Goal: Task Accomplishment & Management: Use online tool/utility

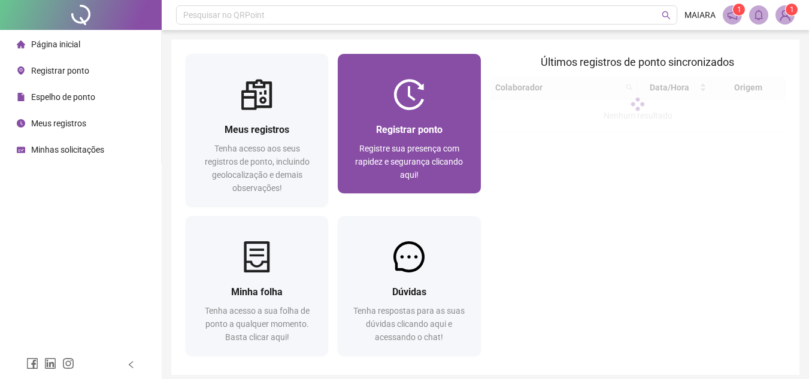
click at [403, 136] on div "Registrar ponto" at bounding box center [409, 129] width 114 height 15
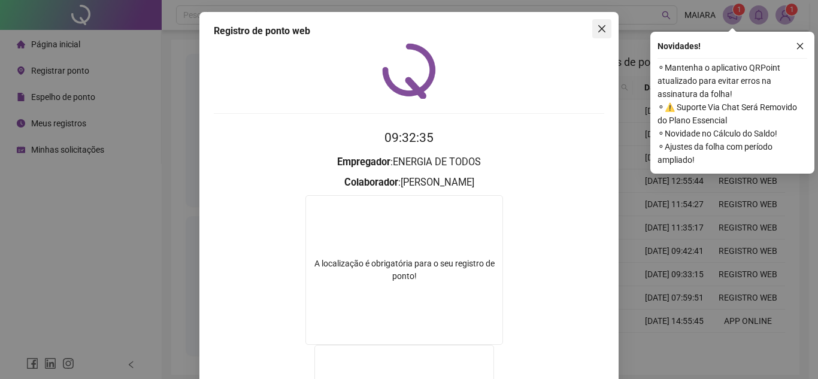
click at [597, 26] on icon "close" at bounding box center [602, 29] width 10 height 10
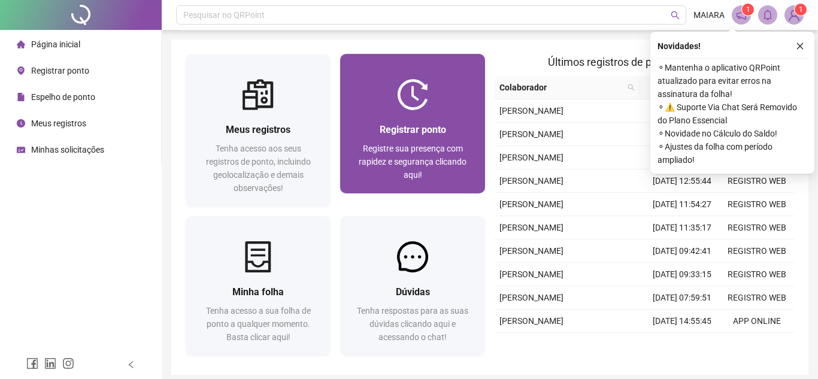
click at [415, 114] on div "Registrar ponto Registre sua presença com rapidez e segurança clicando aqui!" at bounding box center [412, 151] width 145 height 83
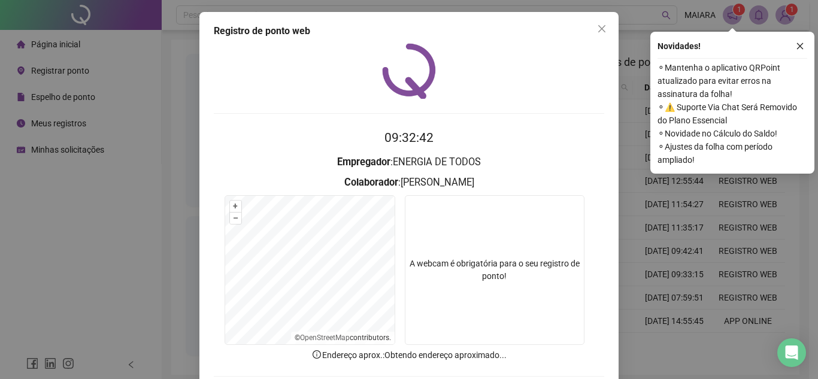
scroll to position [62, 0]
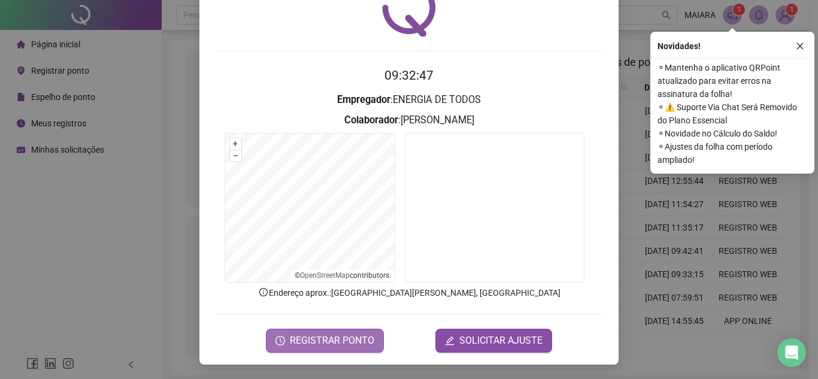
click at [296, 340] on span "REGISTRAR PONTO" at bounding box center [332, 340] width 84 height 14
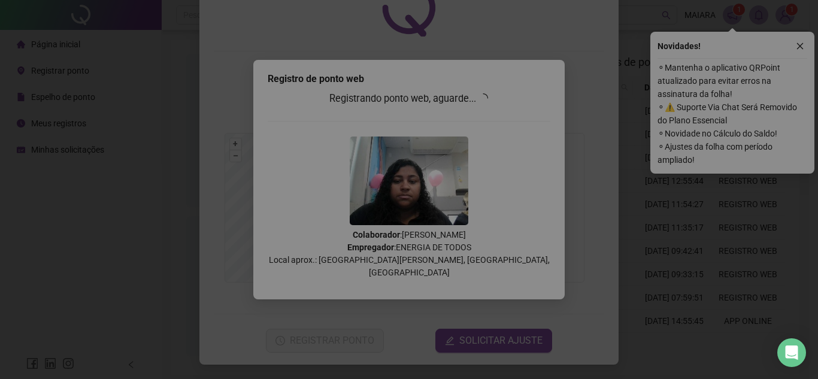
click at [502, 119] on span "OK" at bounding box center [503, 120] width 11 height 13
click at [499, 118] on span "OK" at bounding box center [503, 120] width 11 height 13
click at [500, 114] on button "OK" at bounding box center [503, 120] width 31 height 19
click at [500, 122] on span "OK" at bounding box center [503, 120] width 11 height 13
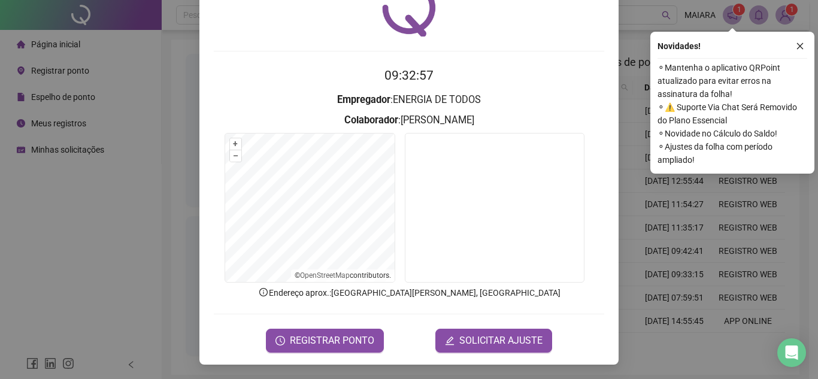
click at [508, 117] on div "Tudo certo! Registro de ponto web efetuado com sucesso. OK" at bounding box center [409, 189] width 818 height 379
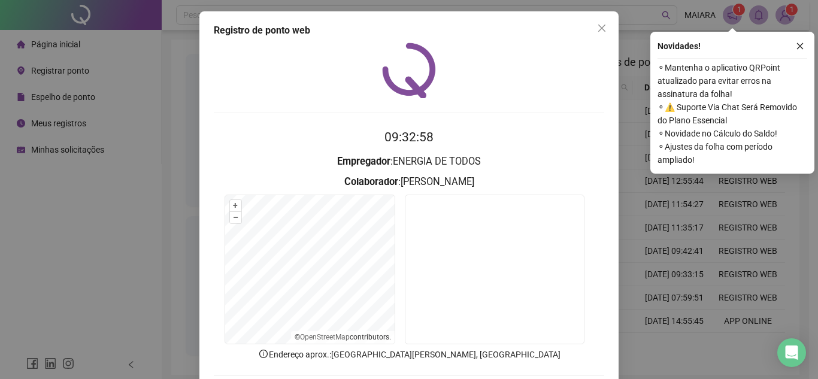
scroll to position [0, 0]
click at [598, 28] on icon "close" at bounding box center [601, 28] width 7 height 7
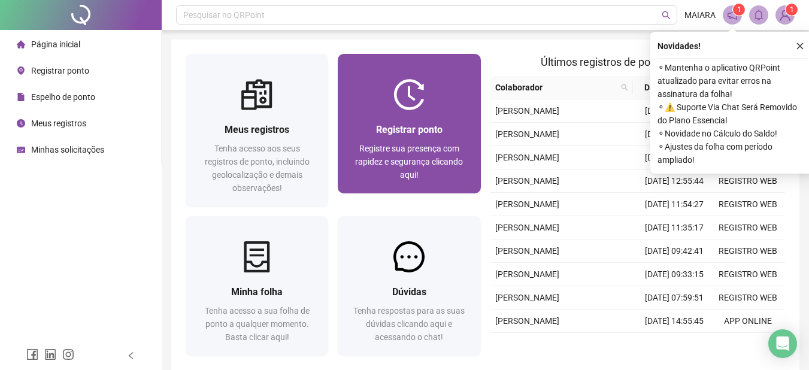
click at [400, 133] on span "Registrar ponto" at bounding box center [409, 129] width 66 height 11
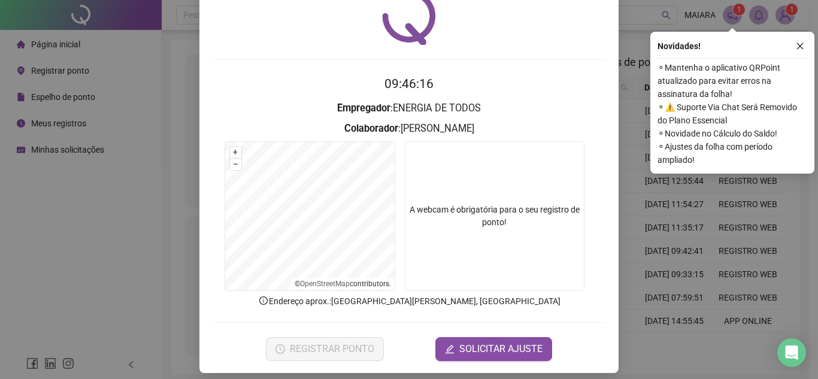
scroll to position [62, 0]
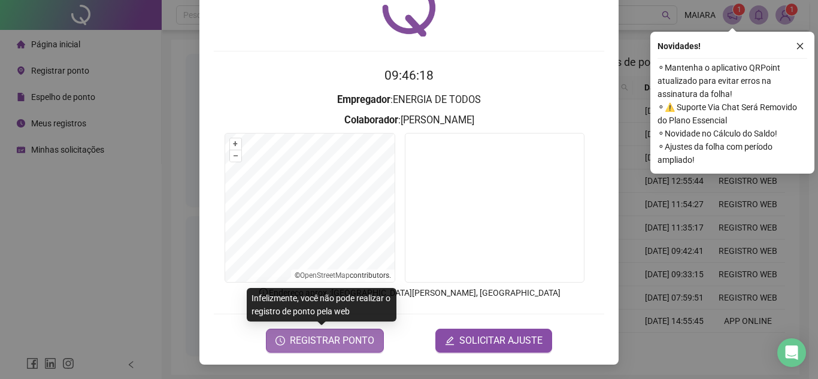
click at [328, 352] on button "REGISTRAR PONTO" at bounding box center [325, 341] width 118 height 24
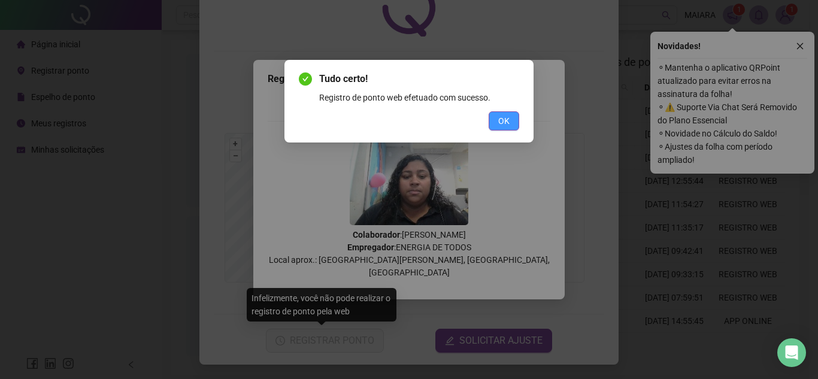
click at [504, 122] on span "OK" at bounding box center [503, 120] width 11 height 13
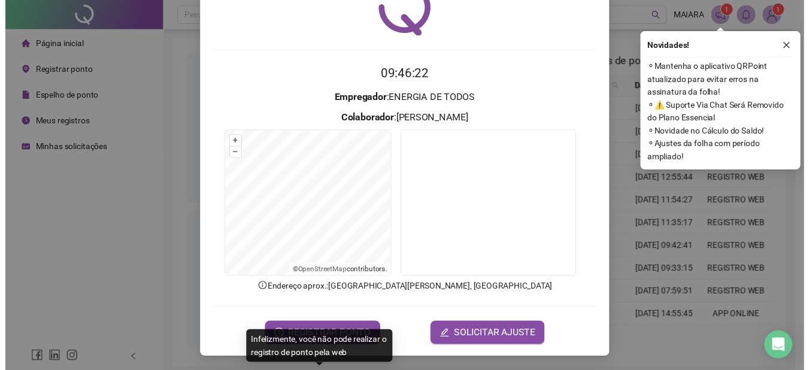
scroll to position [0, 0]
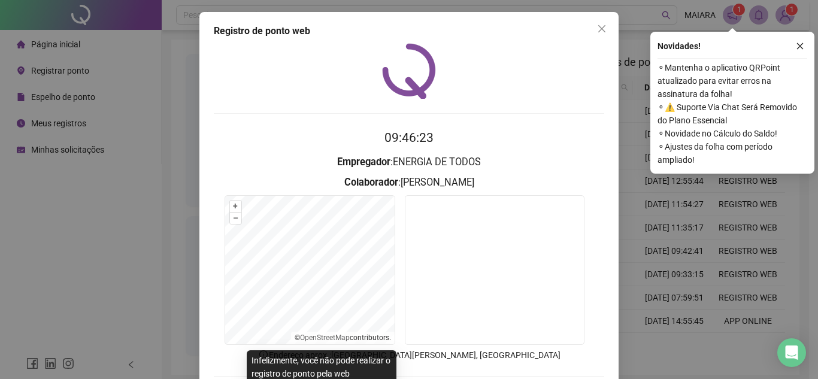
click at [610, 33] on div "Registro de ponto web 09:46:23 Empregador : ENERGIA DE TODOS Colaborador : [PER…" at bounding box center [408, 219] width 419 height 415
click at [603, 30] on span "Close" at bounding box center [601, 29] width 19 height 10
